Goal: Task Accomplishment & Management: Manage account settings

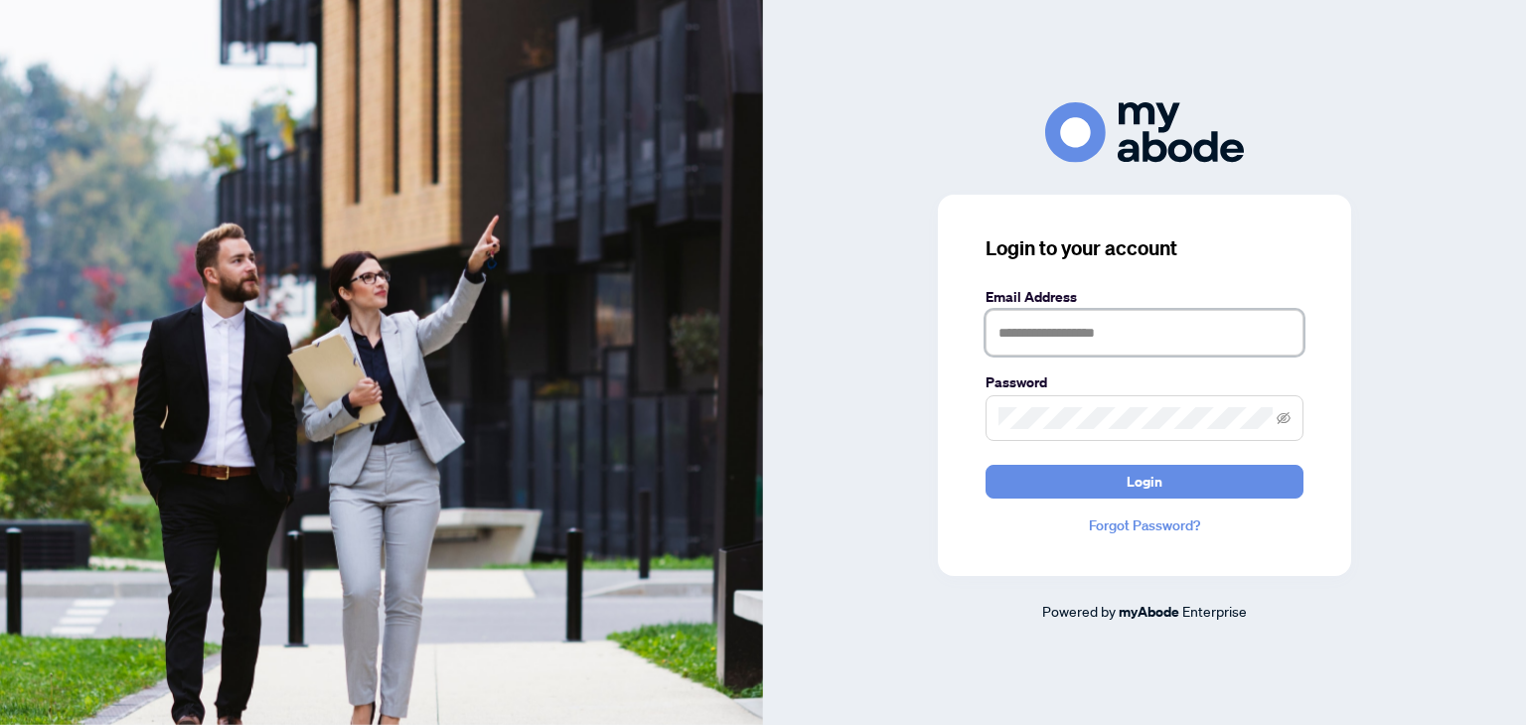
click at [1092, 329] on input "text" at bounding box center [1145, 333] width 318 height 46
type input "**********"
click at [1053, 498] on span "Login" at bounding box center [1145, 482] width 318 height 34
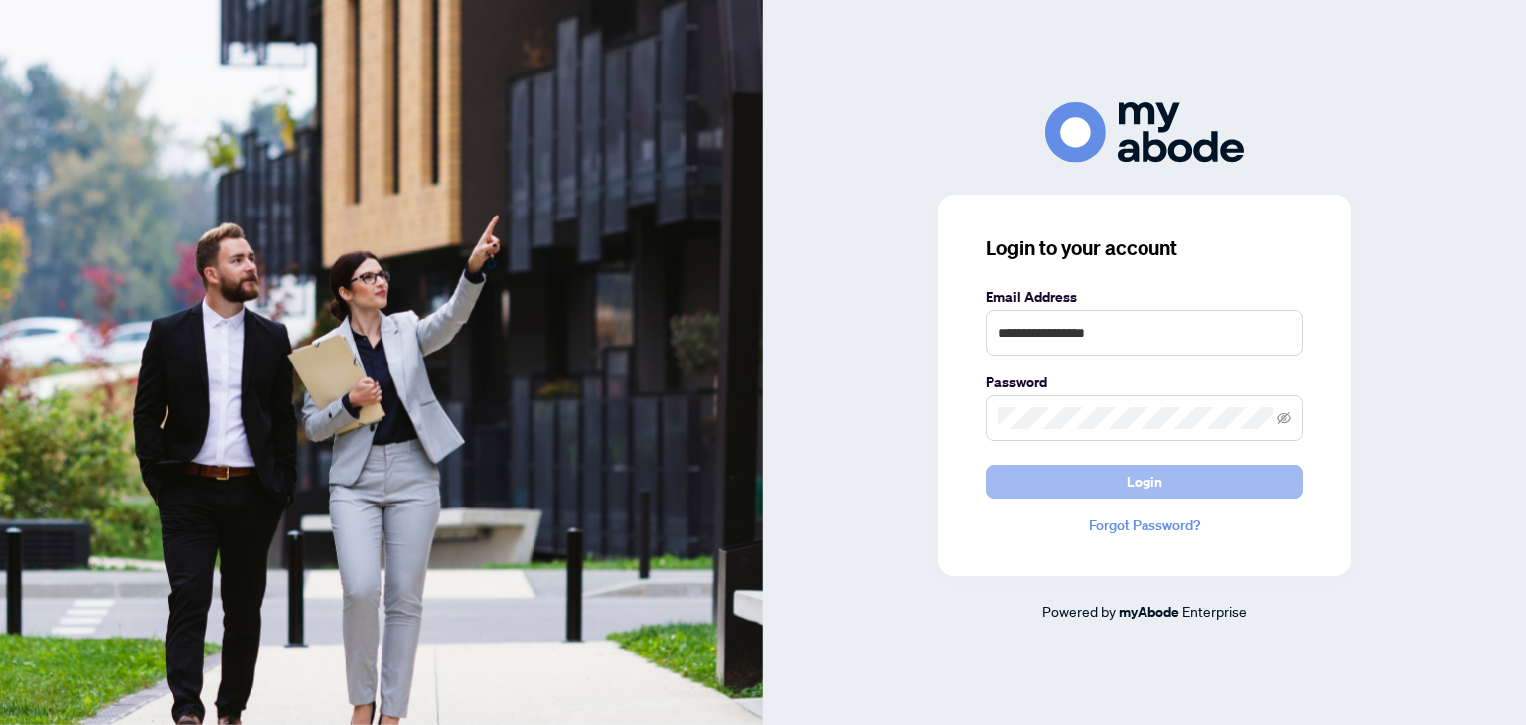
click at [1070, 484] on button "Login" at bounding box center [1145, 482] width 318 height 34
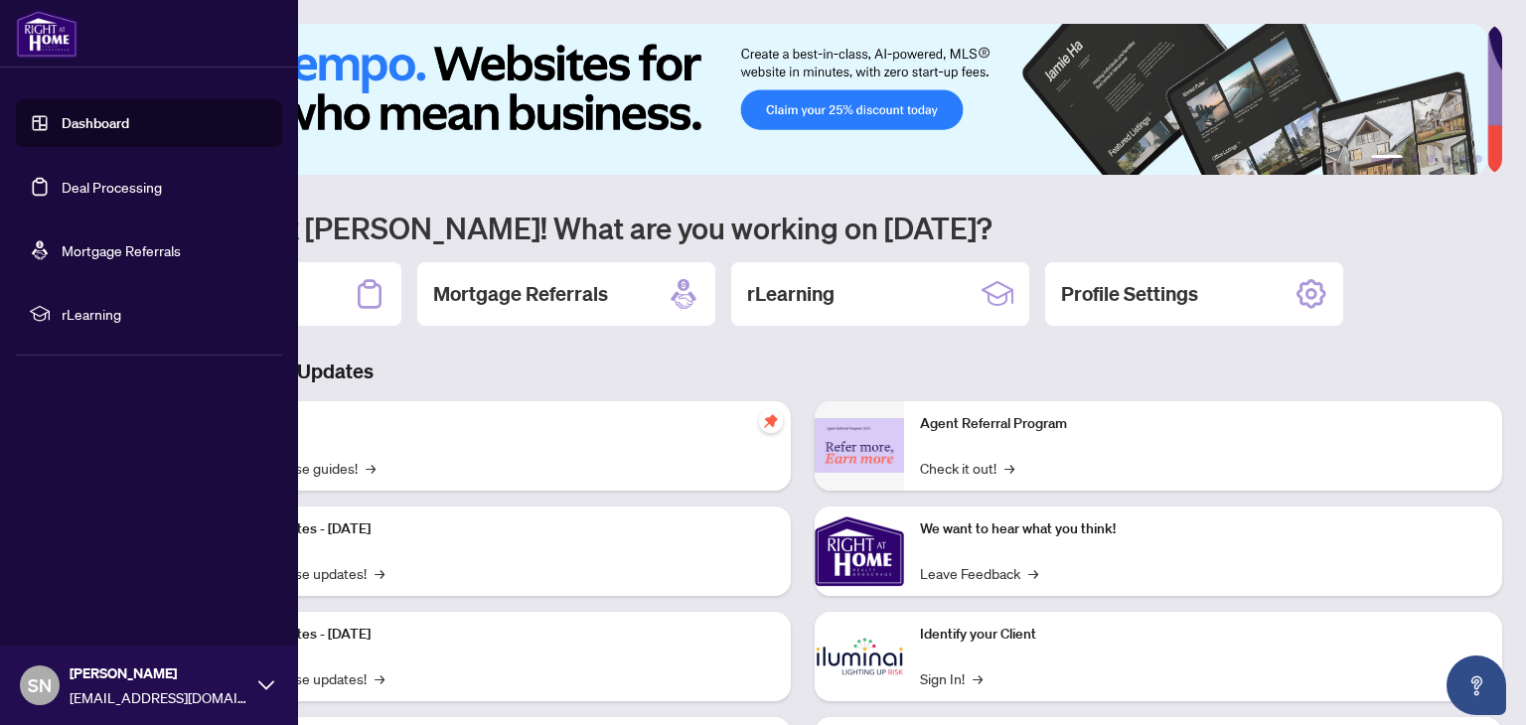
click at [70, 184] on link "Deal Processing" at bounding box center [112, 187] width 100 height 18
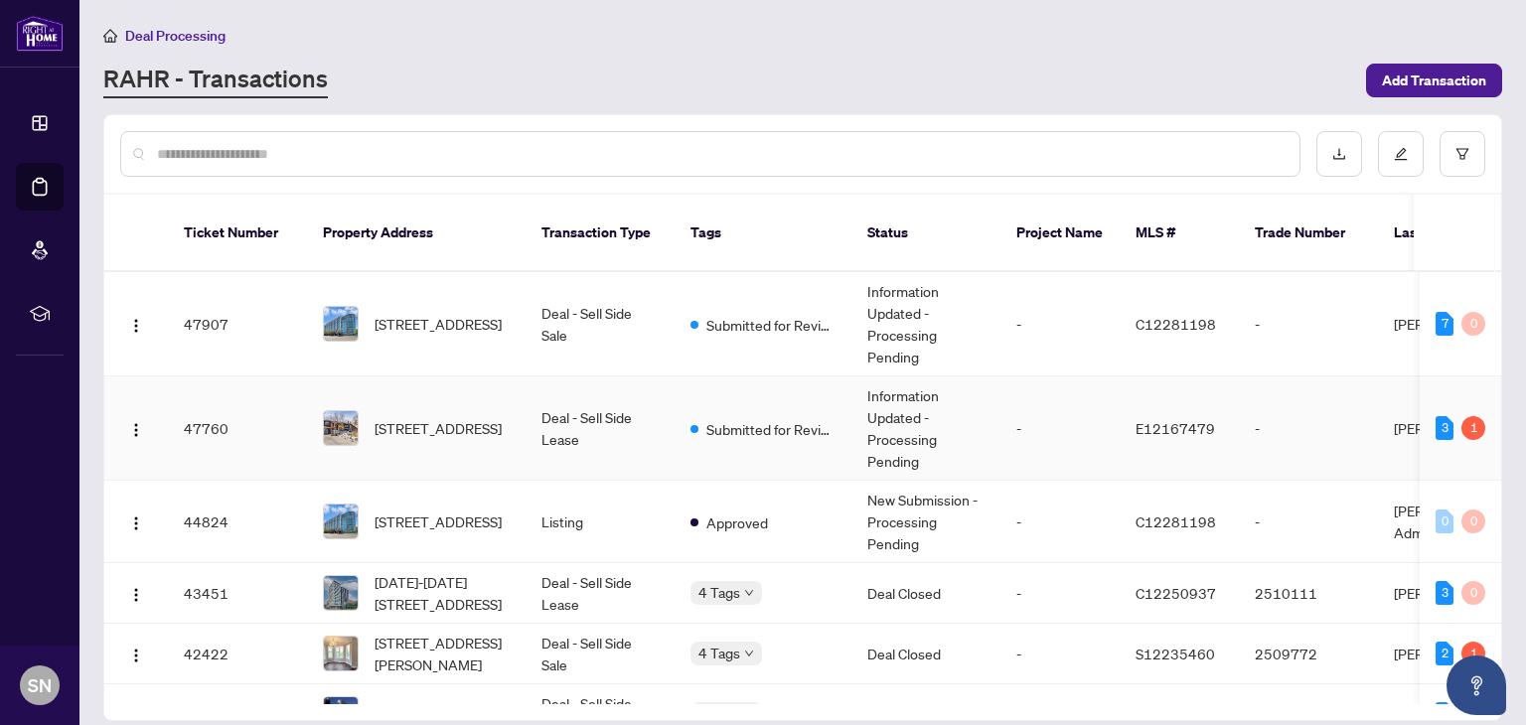
click at [557, 396] on td "Deal - Sell Side Lease" at bounding box center [600, 429] width 149 height 104
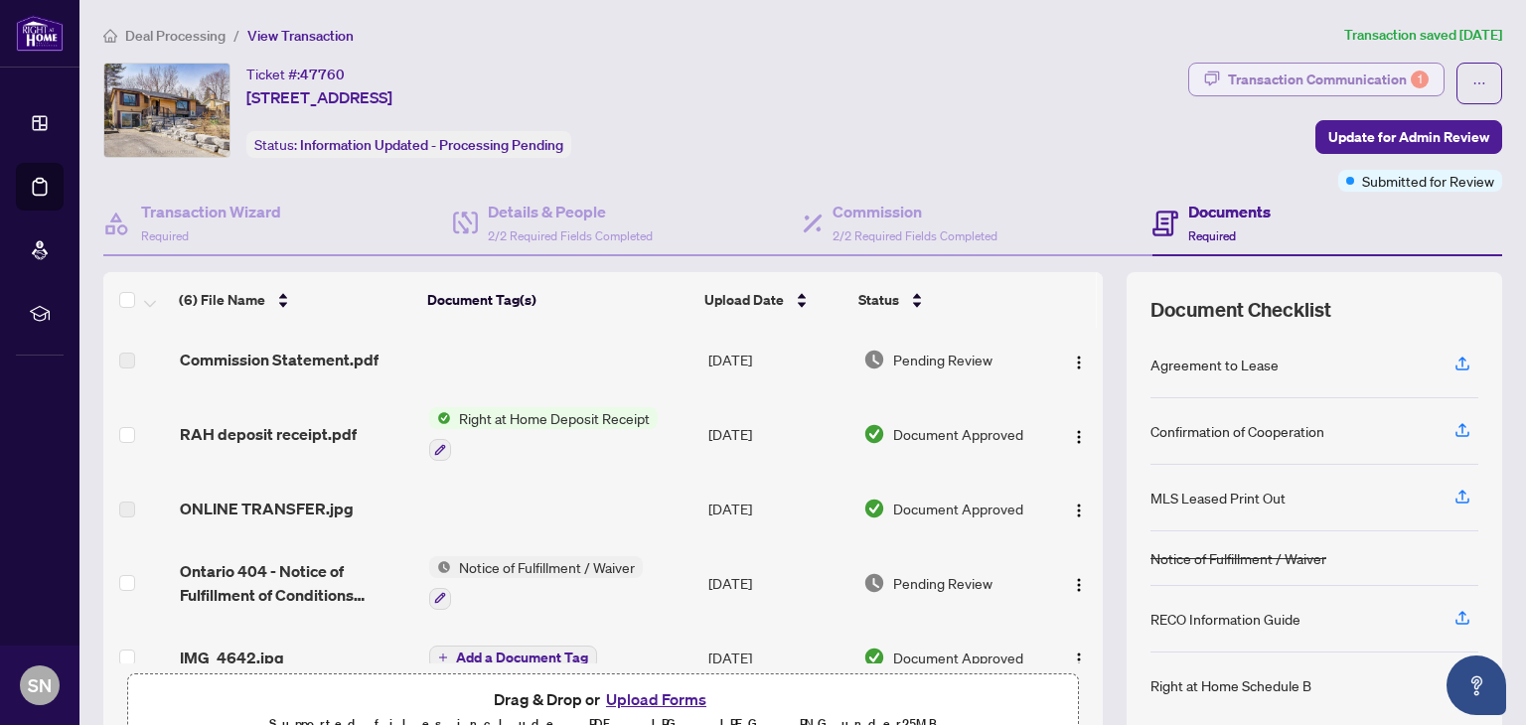
click at [1314, 83] on div "Transaction Communication 1" at bounding box center [1328, 80] width 201 height 32
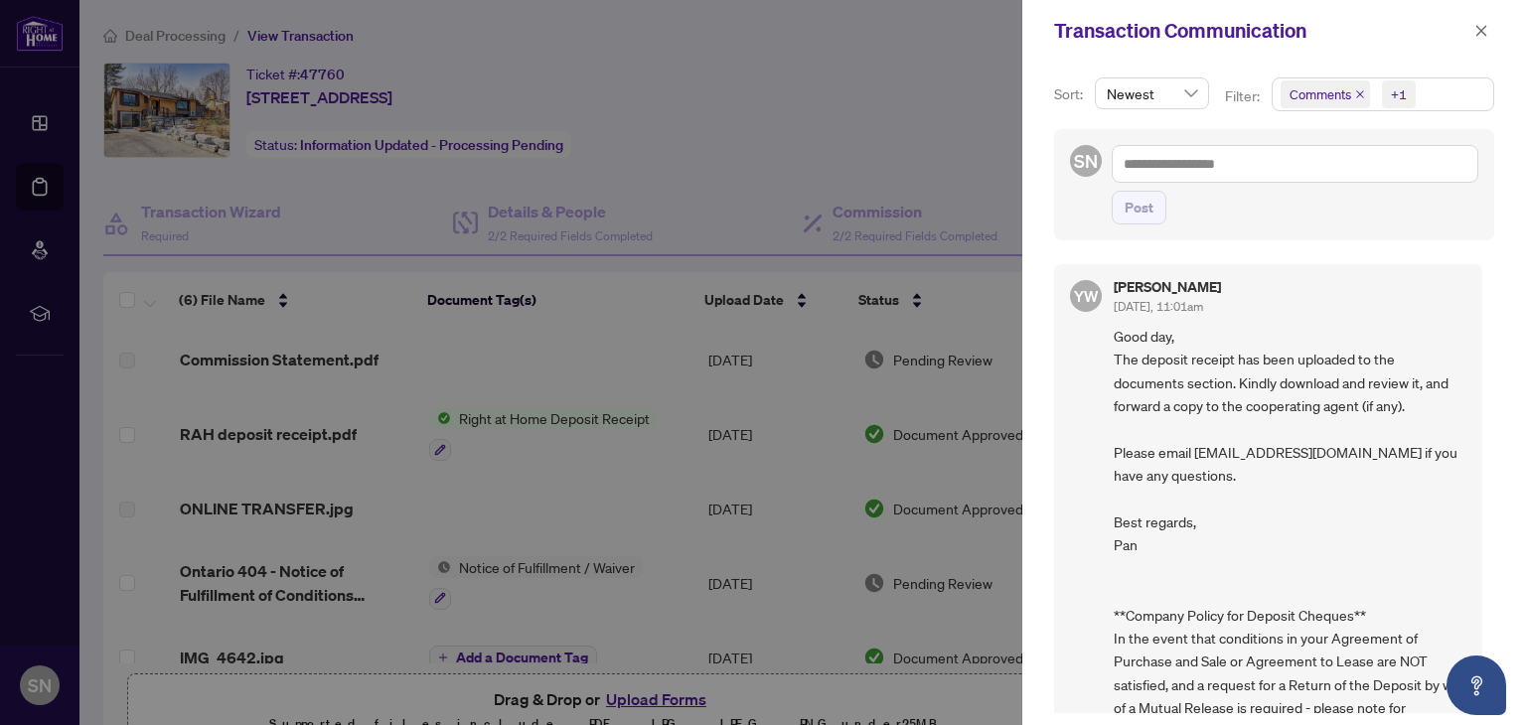
click at [981, 208] on div at bounding box center [763, 362] width 1526 height 725
click at [990, 317] on div at bounding box center [763, 362] width 1526 height 725
click at [1478, 29] on icon "close" at bounding box center [1482, 31] width 14 height 14
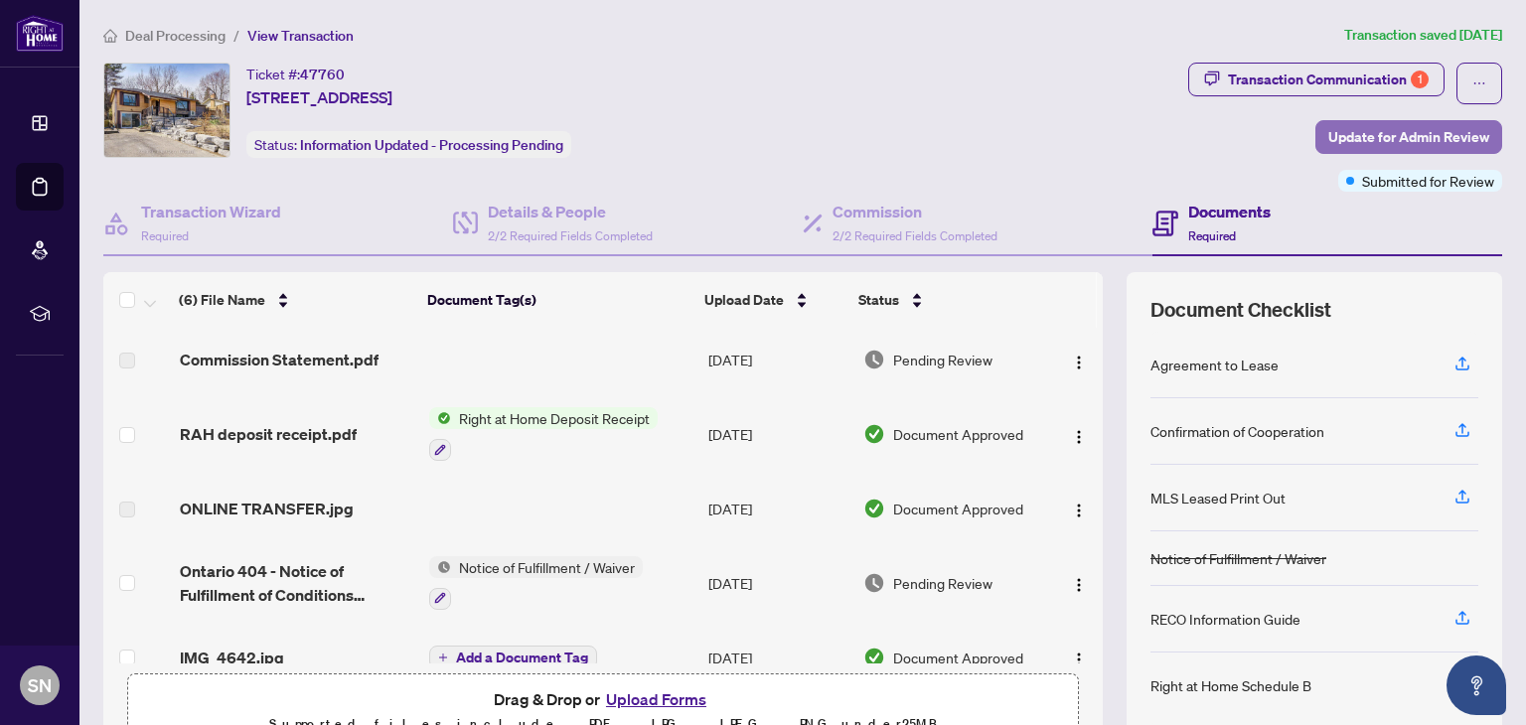
click at [1384, 142] on span "Update for Admin Review" at bounding box center [1409, 137] width 161 height 32
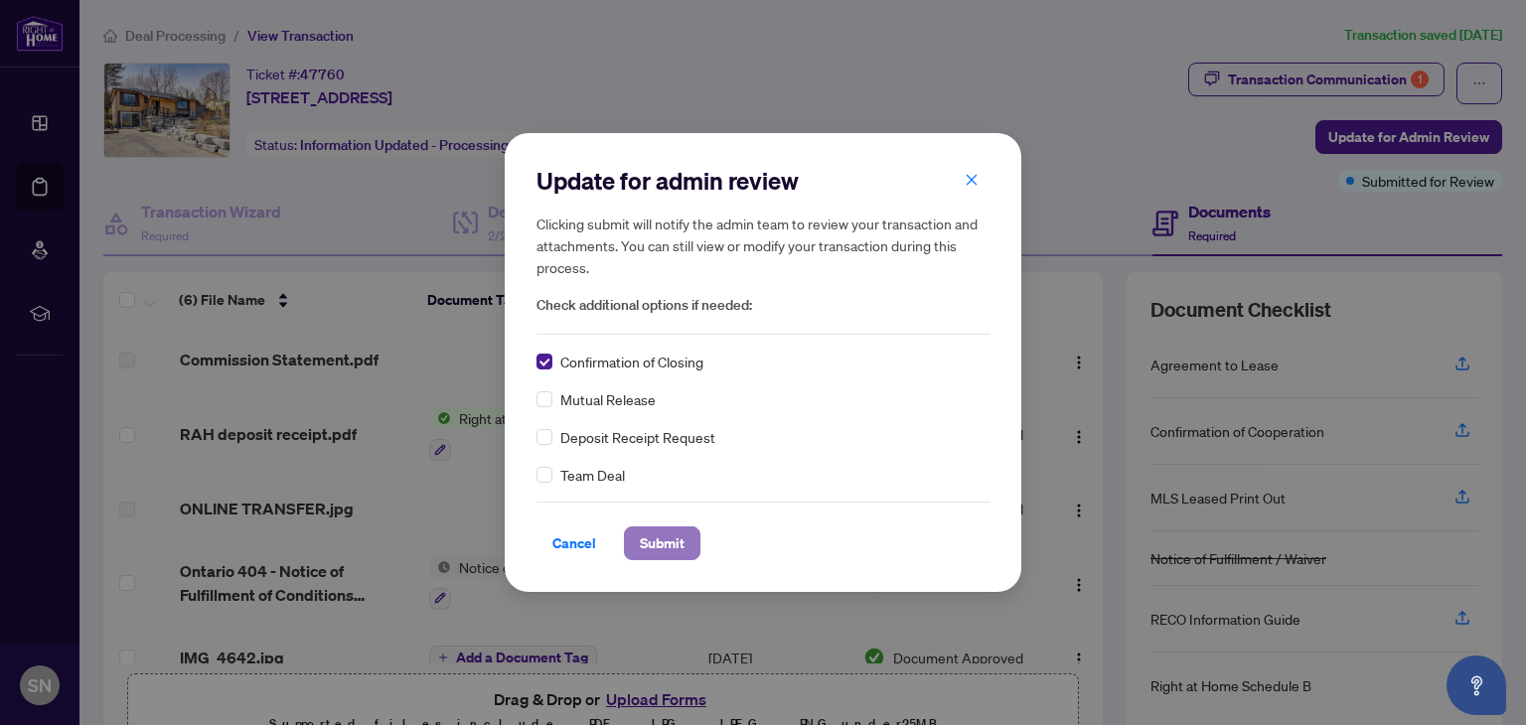
click at [653, 534] on span "Submit" at bounding box center [662, 544] width 45 height 32
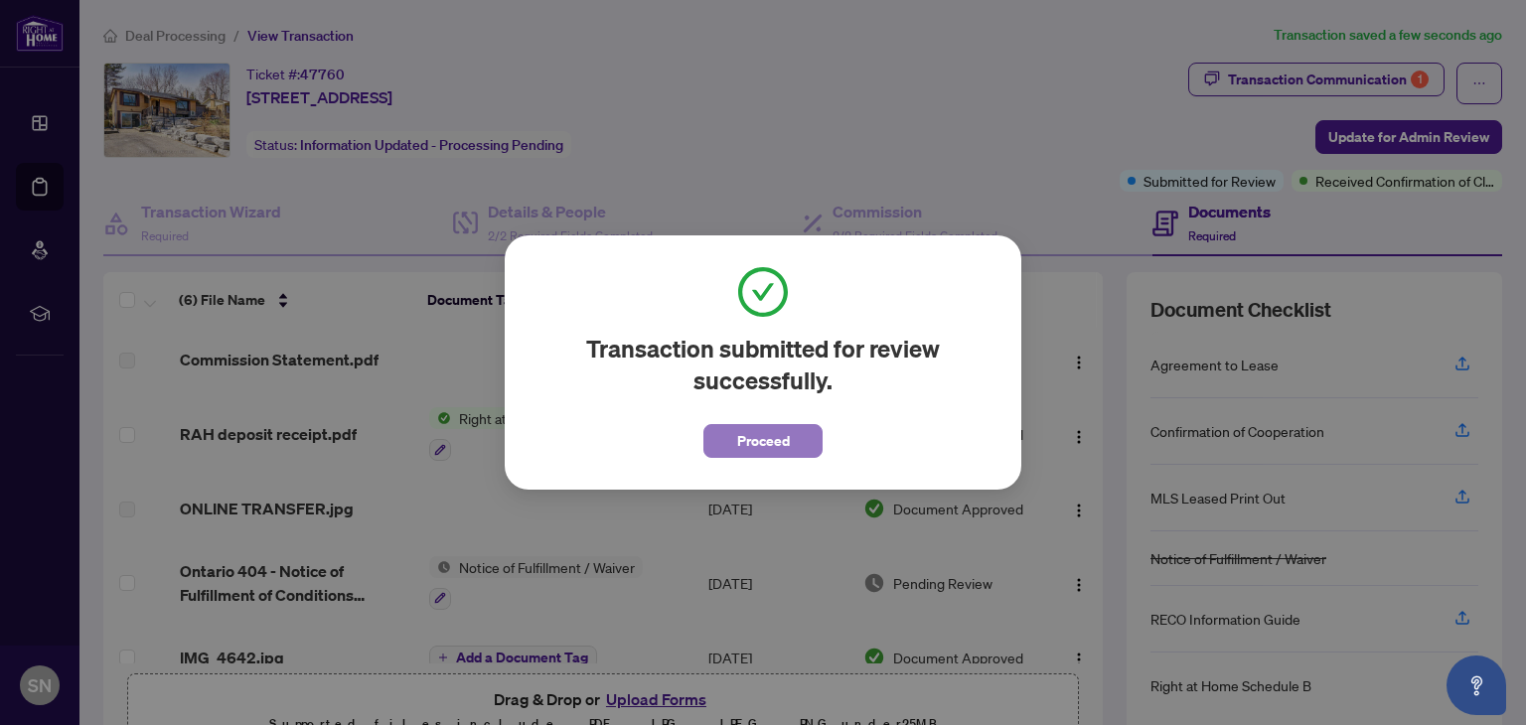
click at [762, 441] on span "Proceed" at bounding box center [763, 441] width 53 height 32
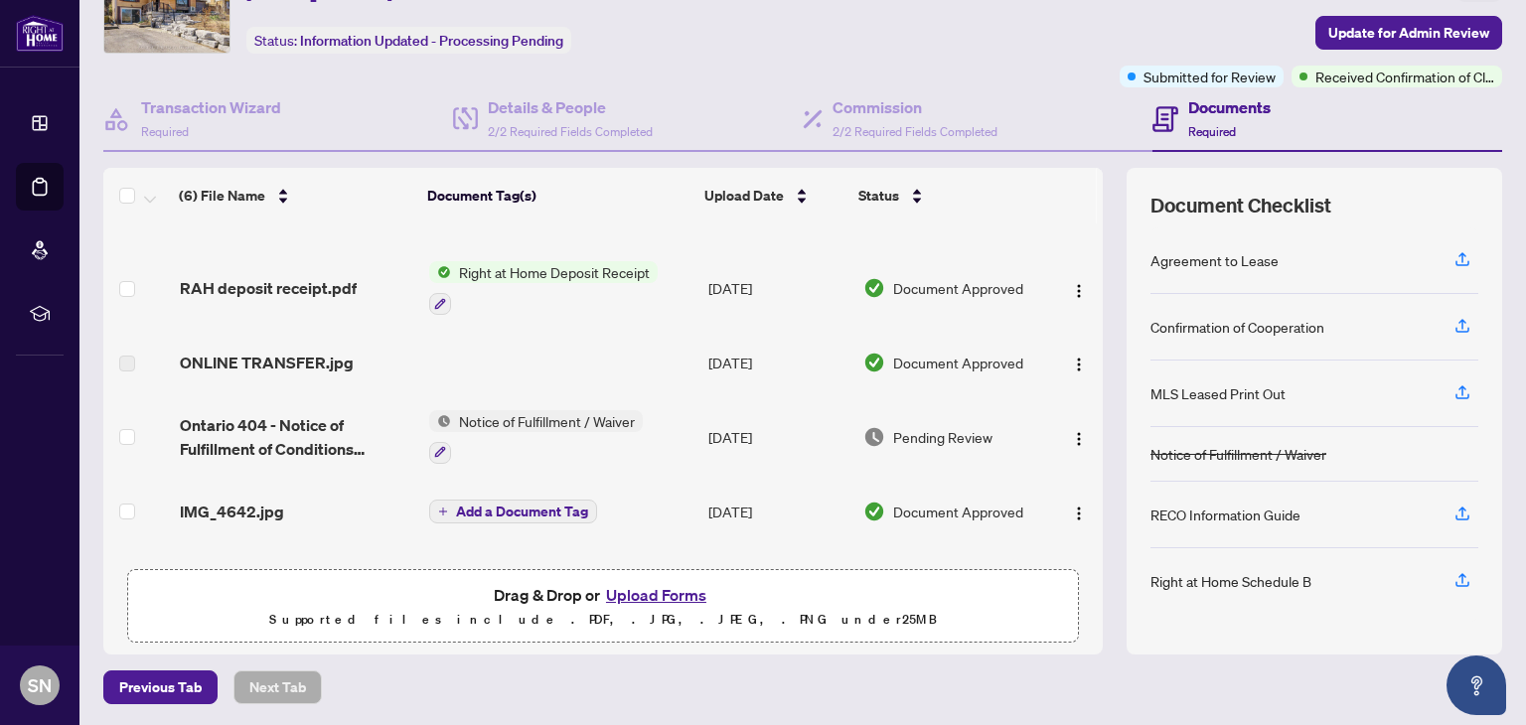
scroll to position [107, 0]
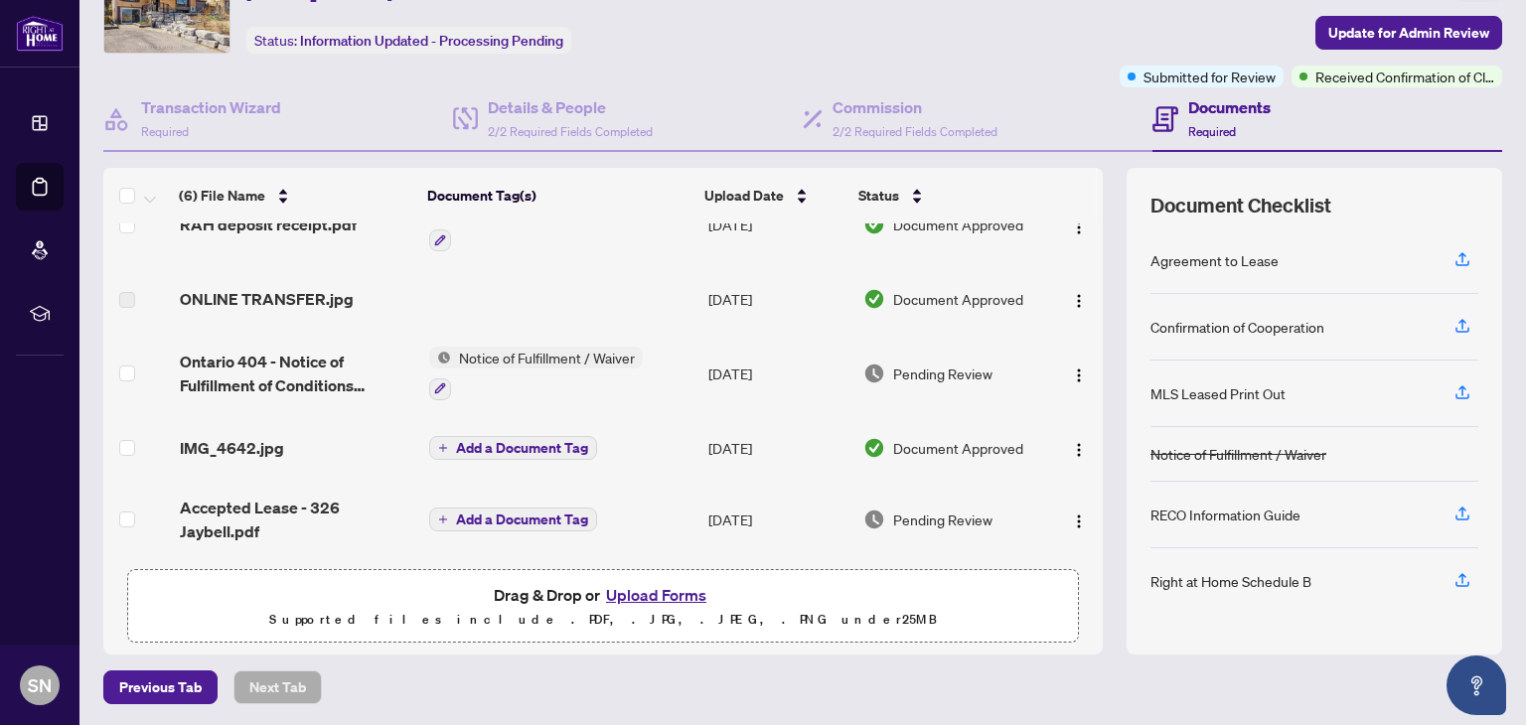
click at [1205, 108] on h4 "Documents" at bounding box center [1230, 107] width 82 height 24
click at [239, 505] on span "Accepted Lease - 326 Jaybell.pdf" at bounding box center [297, 520] width 234 height 48
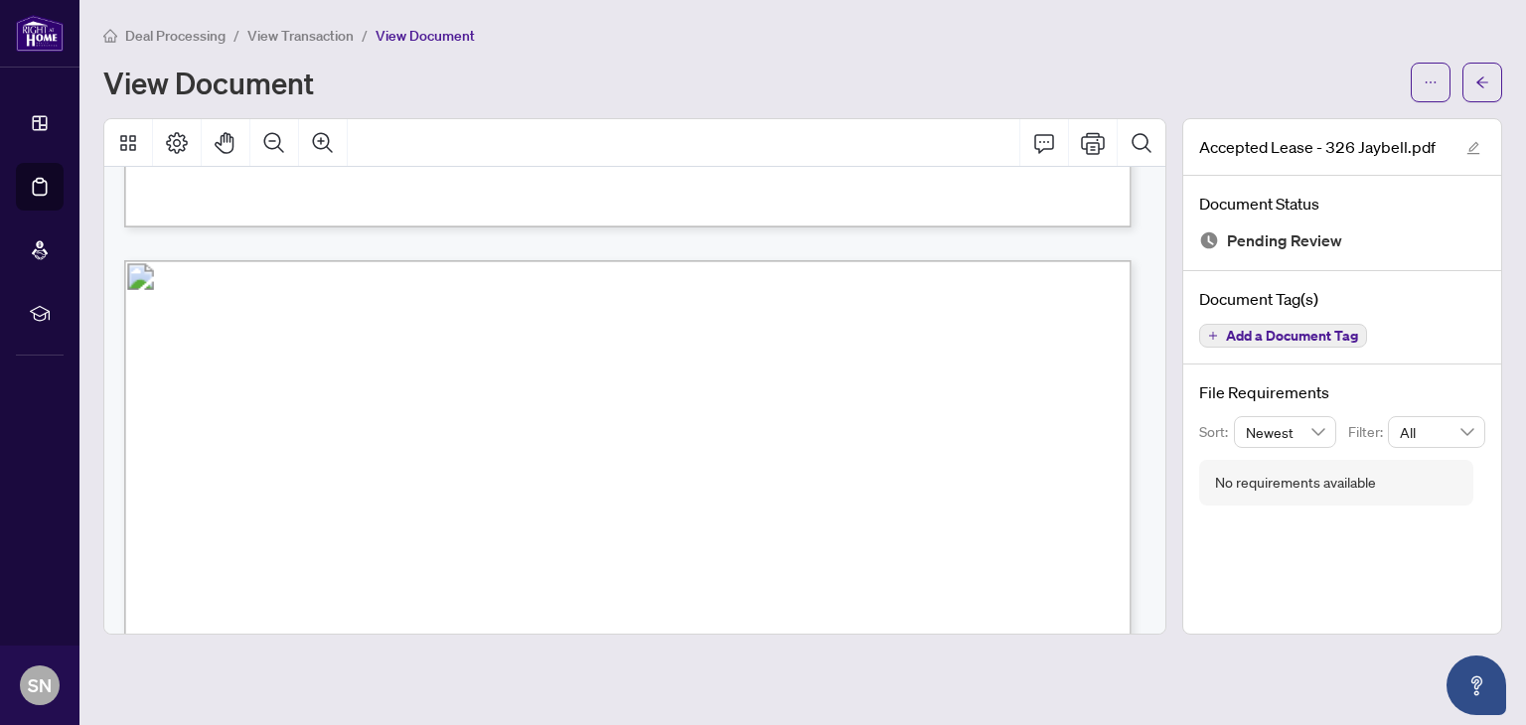
scroll to position [12906, 0]
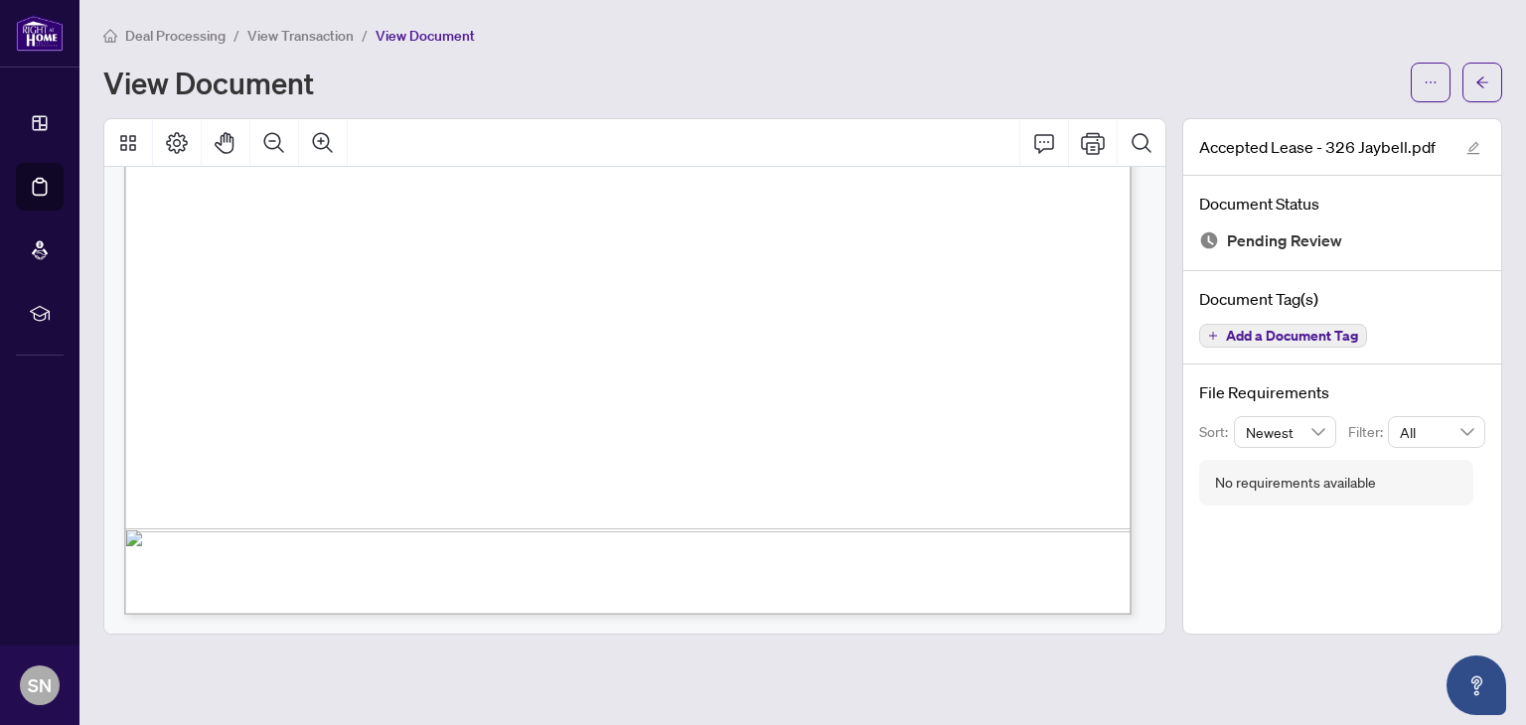
drag, startPoint x: 1132, startPoint y: 263, endPoint x: 1166, endPoint y: 228, distance: 49.2
click at [1166, 228] on div at bounding box center [634, 376] width 1063 height 517
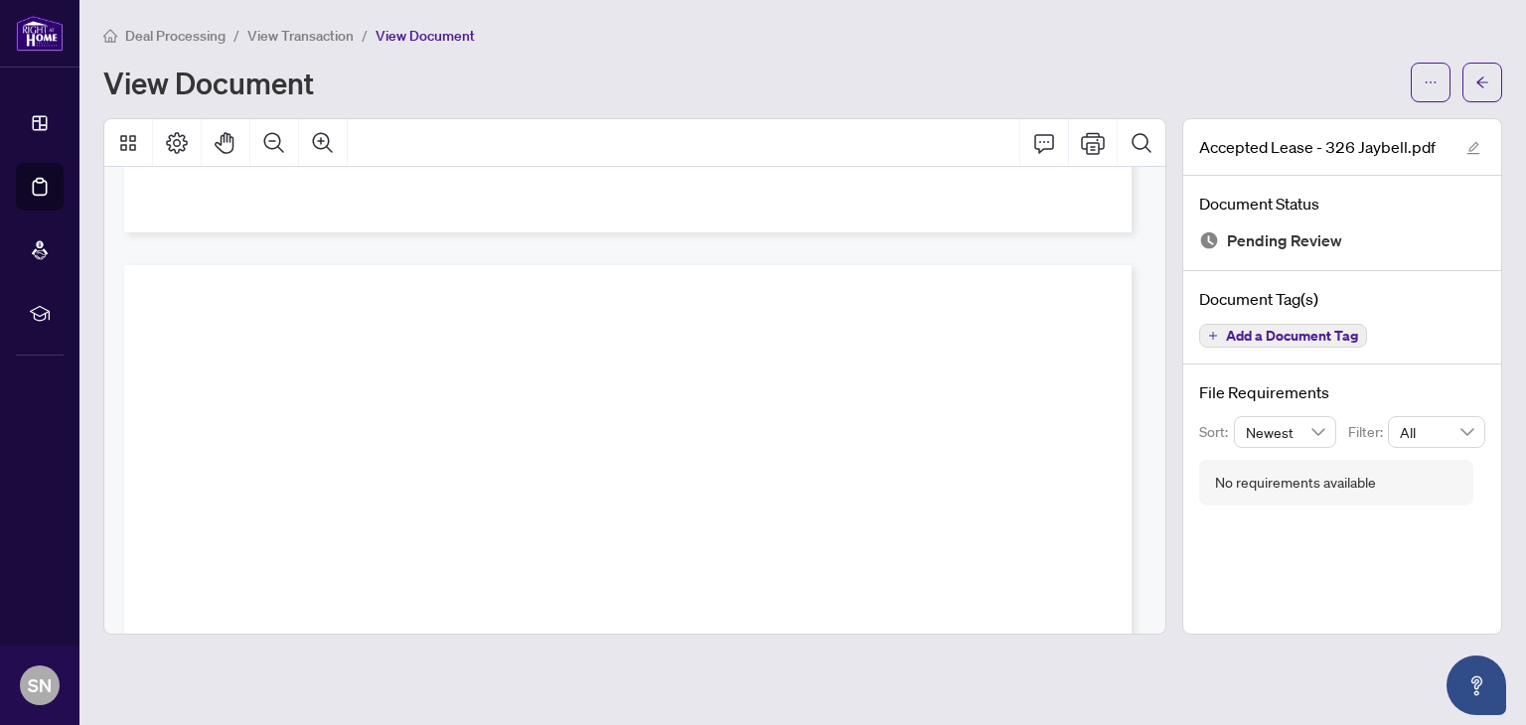
scroll to position [0, 0]
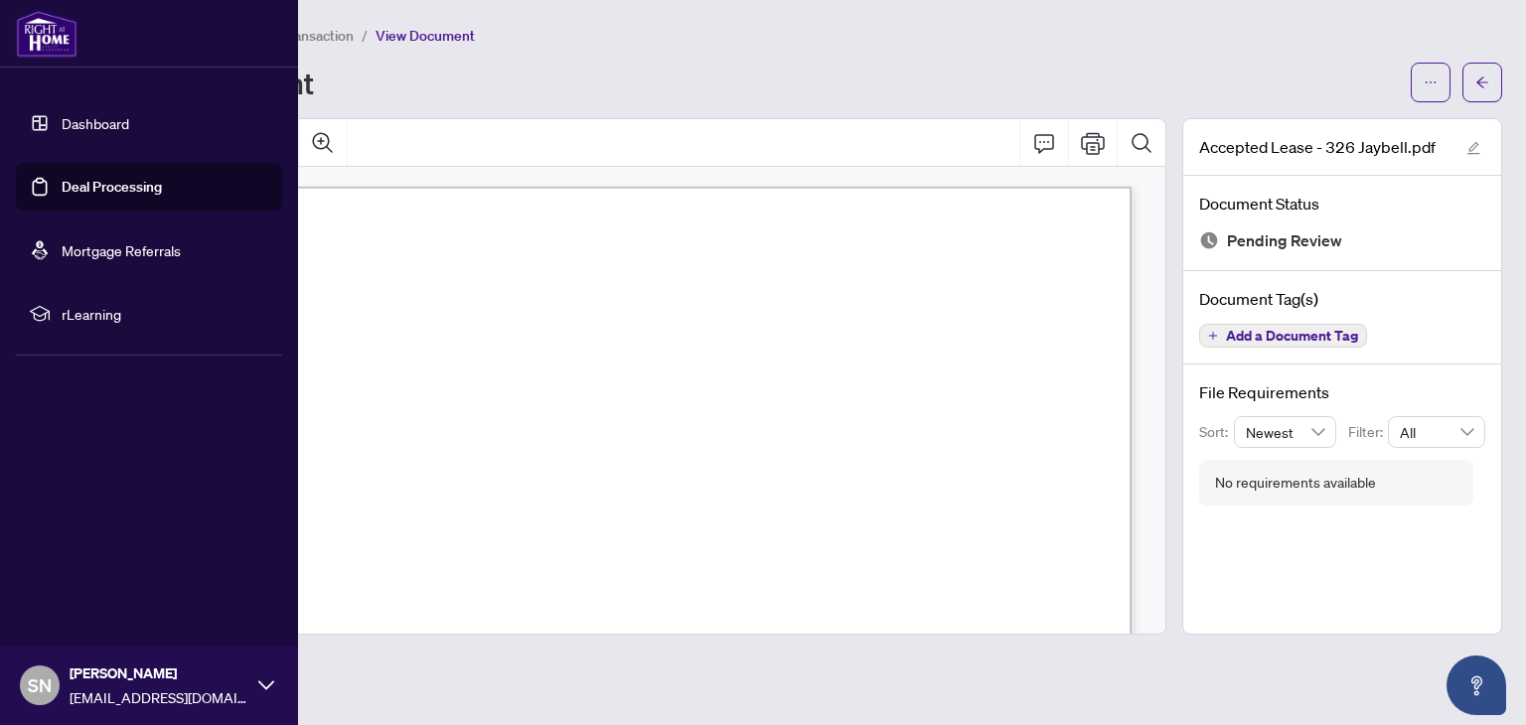
click at [80, 192] on link "Deal Processing" at bounding box center [112, 187] width 100 height 18
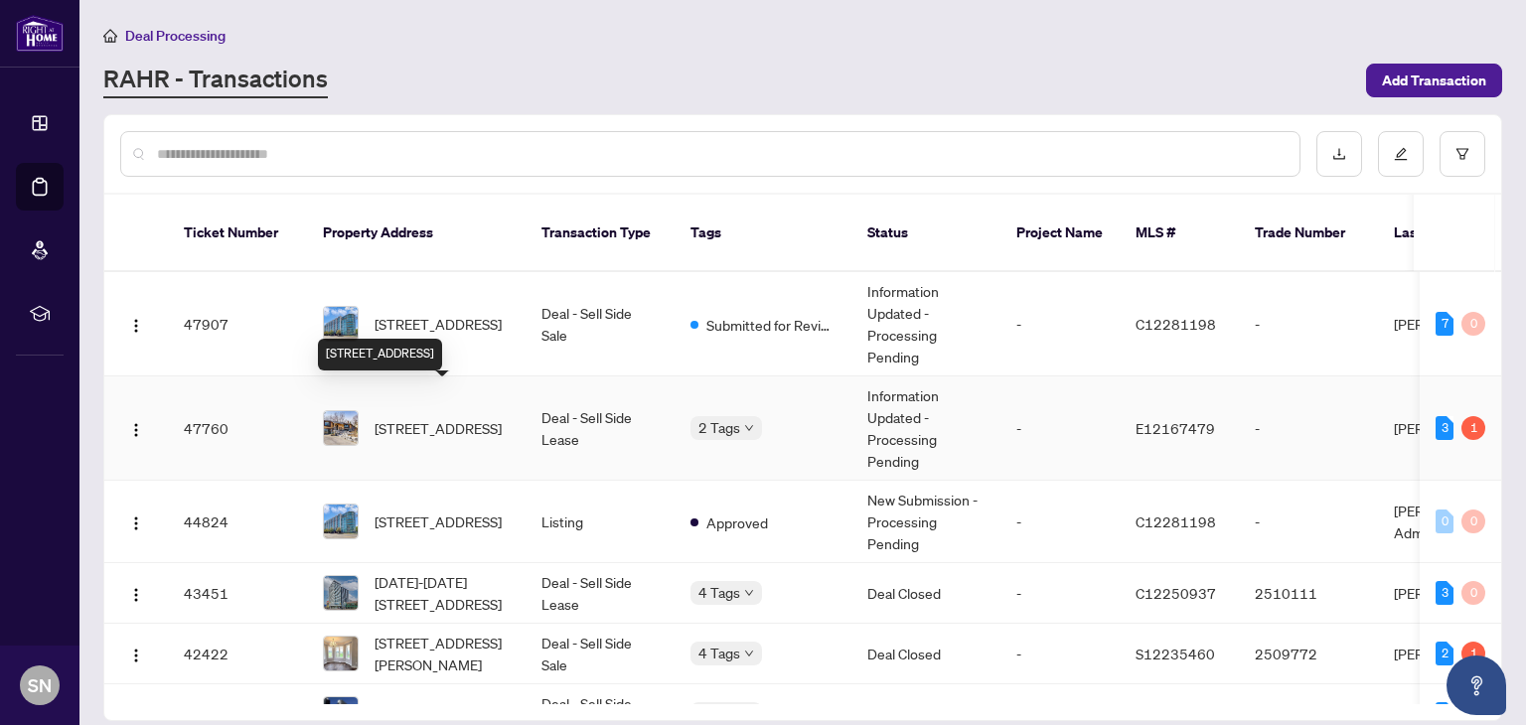
click at [407, 417] on span "[STREET_ADDRESS]" at bounding box center [438, 428] width 127 height 22
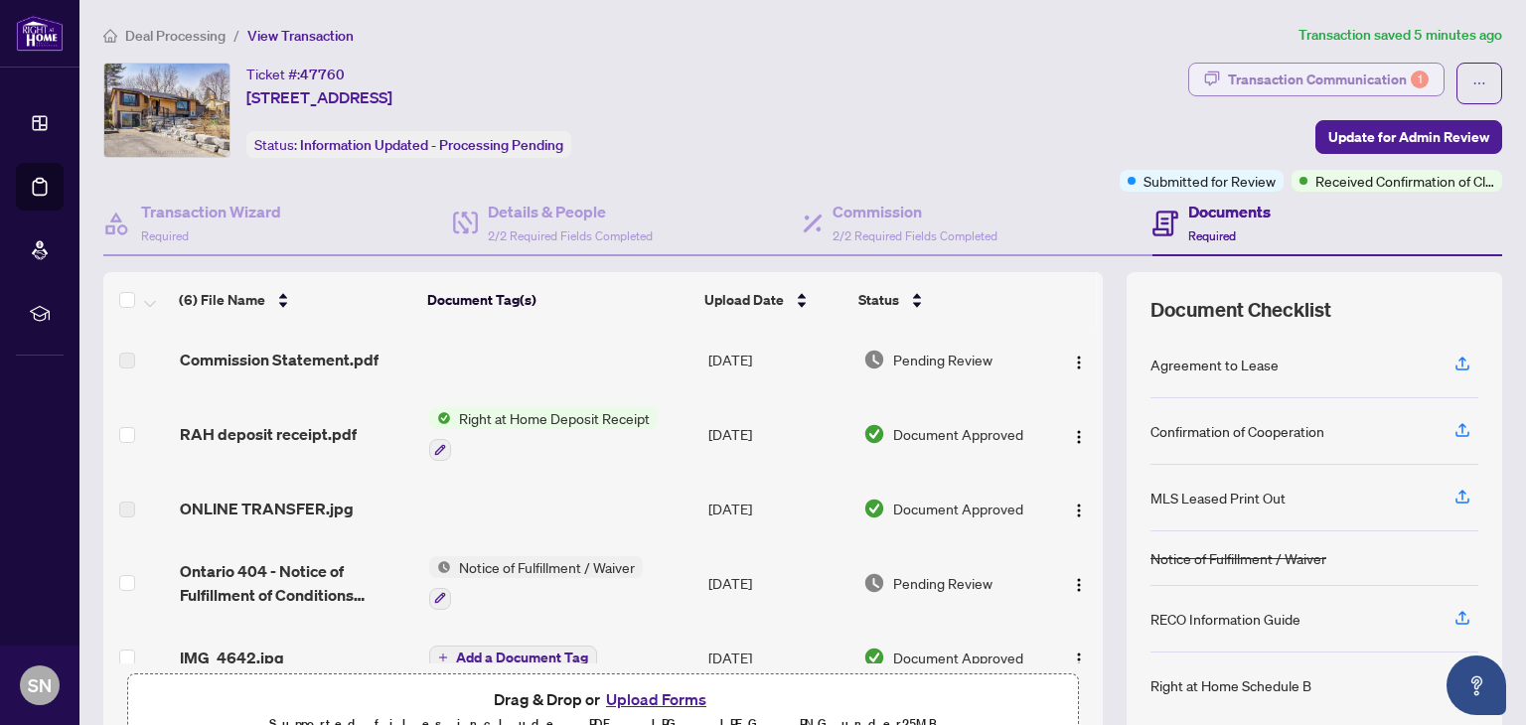
click at [1303, 82] on div "Transaction Communication 1" at bounding box center [1328, 80] width 201 height 32
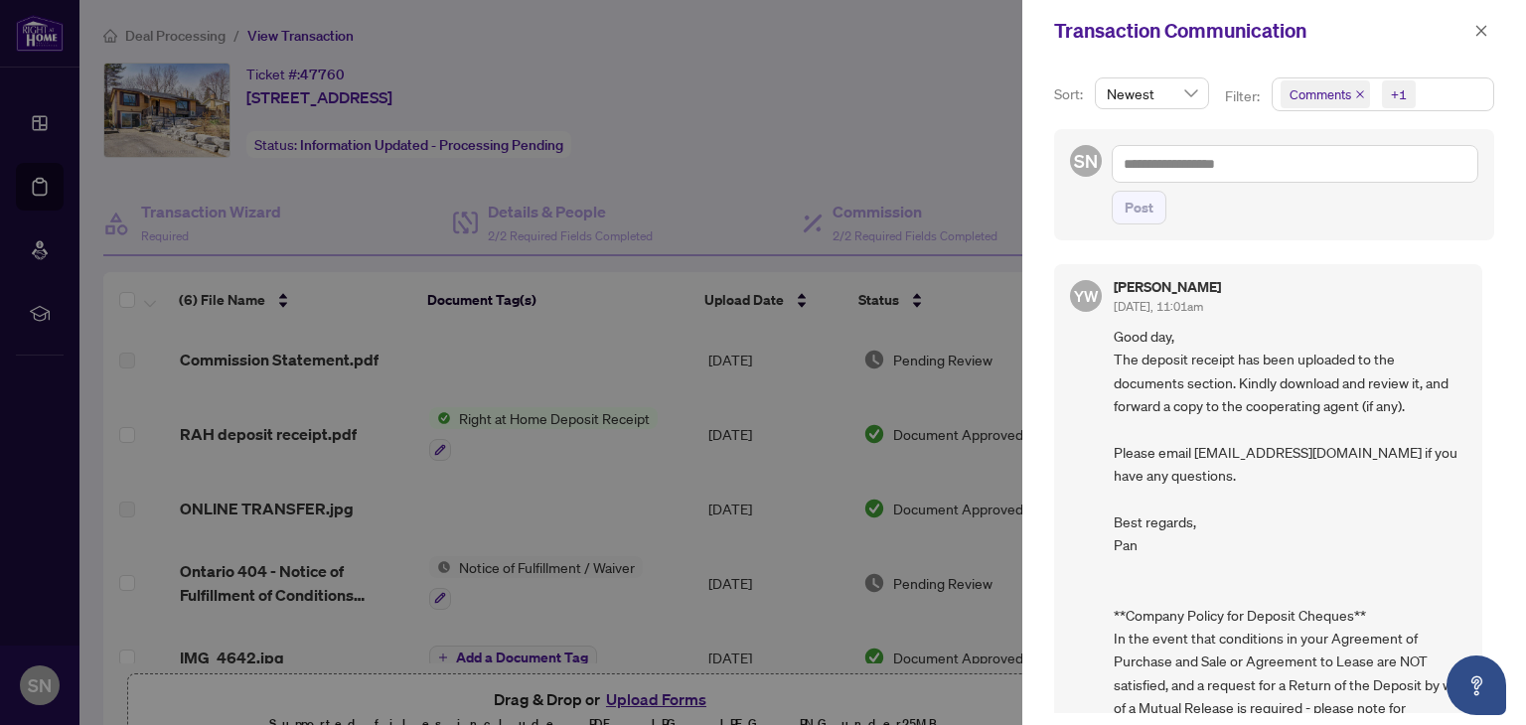
click at [994, 339] on div at bounding box center [763, 362] width 1526 height 725
click at [1482, 28] on icon "close" at bounding box center [1482, 31] width 14 height 14
